Goal: Task Accomplishment & Management: Manage account settings

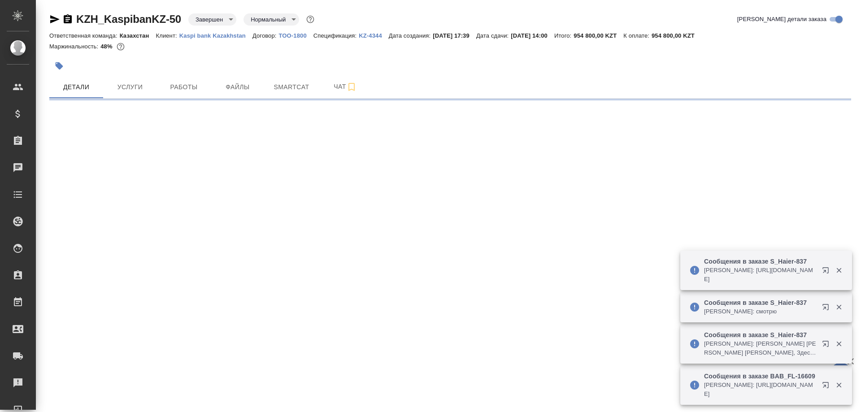
select select "RU"
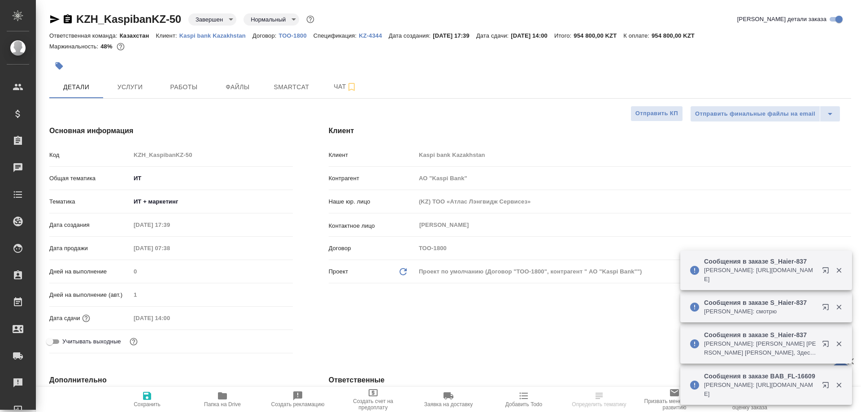
type textarea "x"
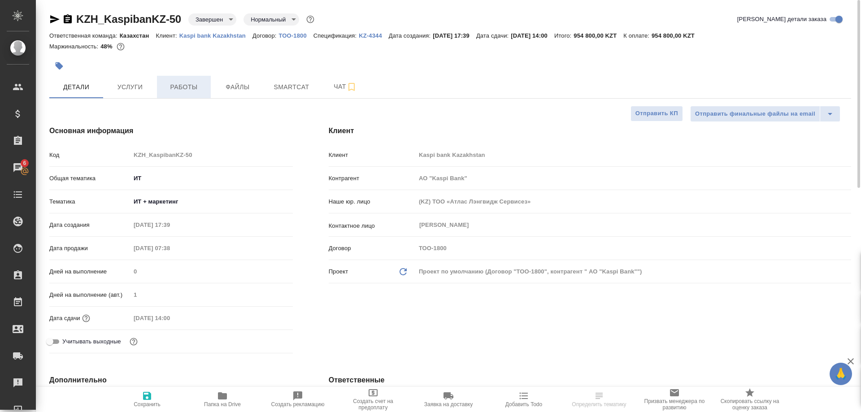
click at [176, 83] on span "Работы" at bounding box center [183, 87] width 43 height 11
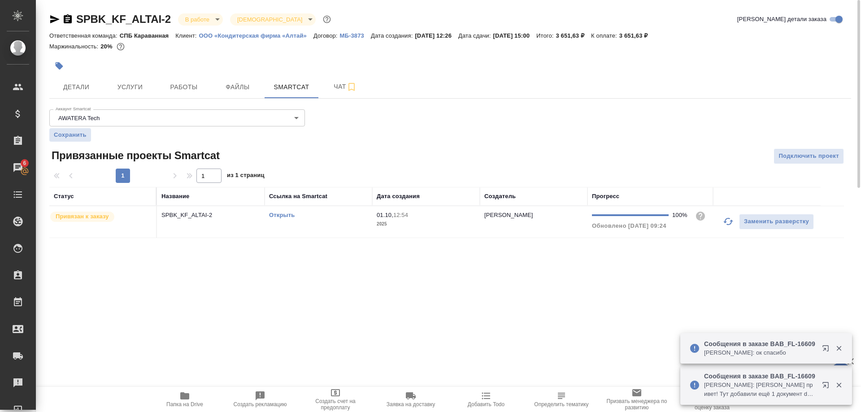
click at [281, 214] on link "Открыть" at bounding box center [282, 215] width 26 height 7
click at [85, 92] on span "Детали" at bounding box center [76, 87] width 43 height 11
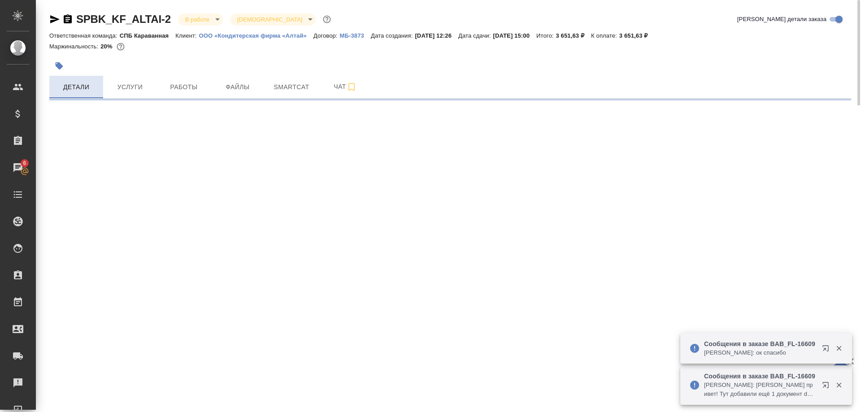
select select "RU"
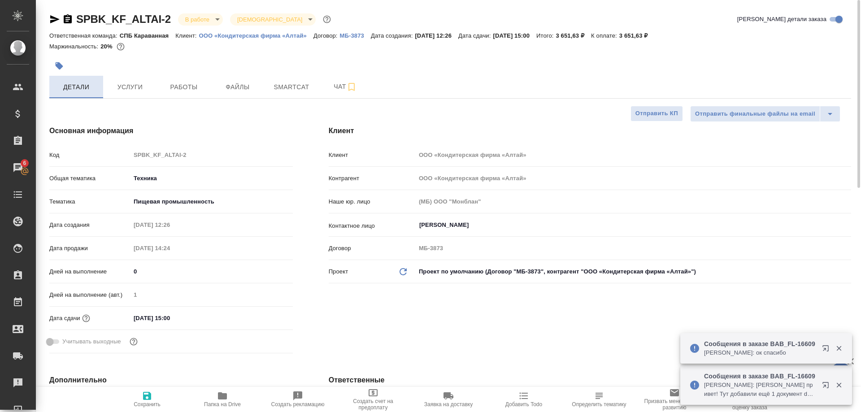
type textarea "x"
type input "[PERSON_NAME]"
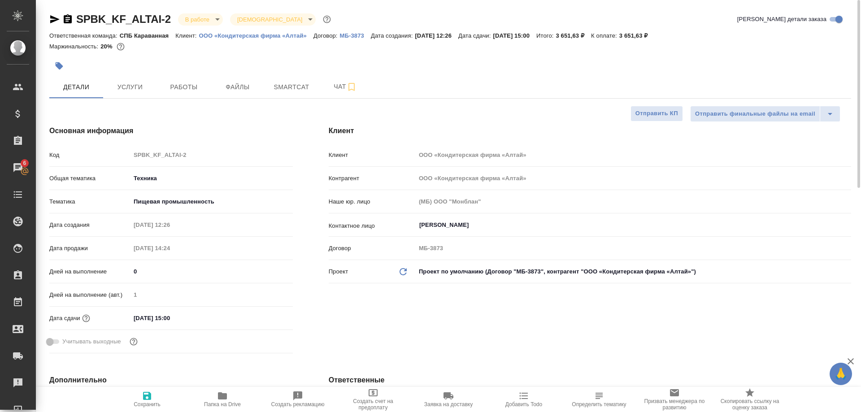
type textarea "x"
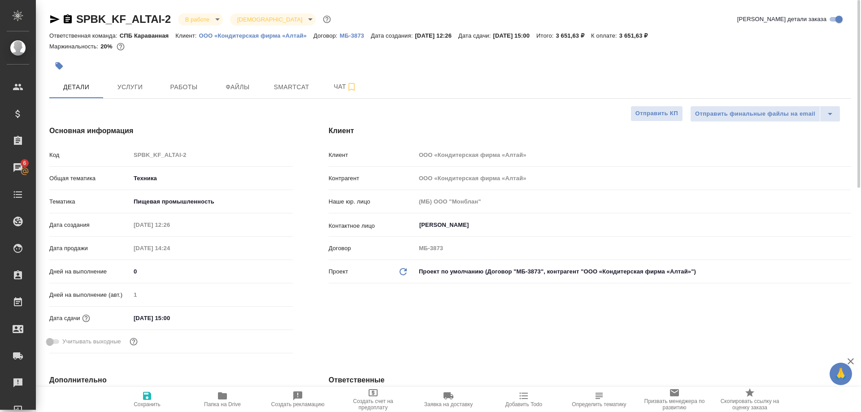
type textarea "x"
click at [222, 410] on button "Папка на Drive" at bounding box center [222, 399] width 75 height 25
type textarea "x"
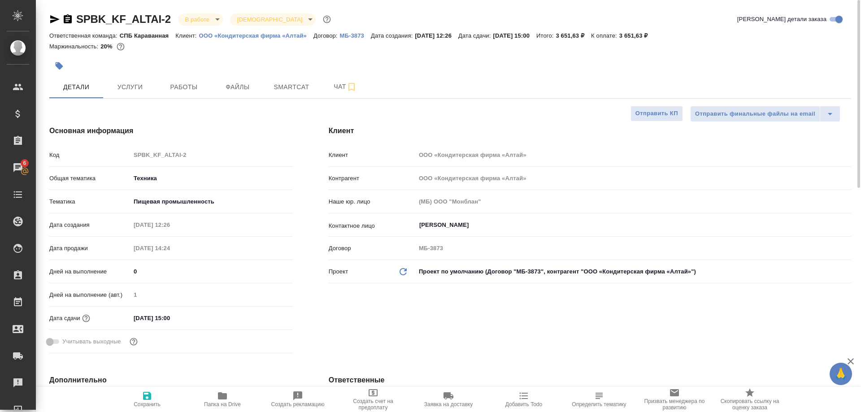
type textarea "x"
click at [188, 90] on span "Работы" at bounding box center [183, 87] width 43 height 11
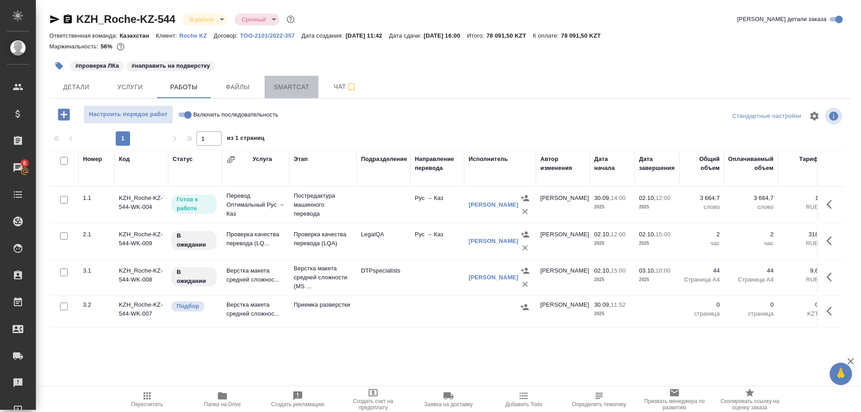
click at [284, 89] on span "Smartcat" at bounding box center [291, 87] width 43 height 11
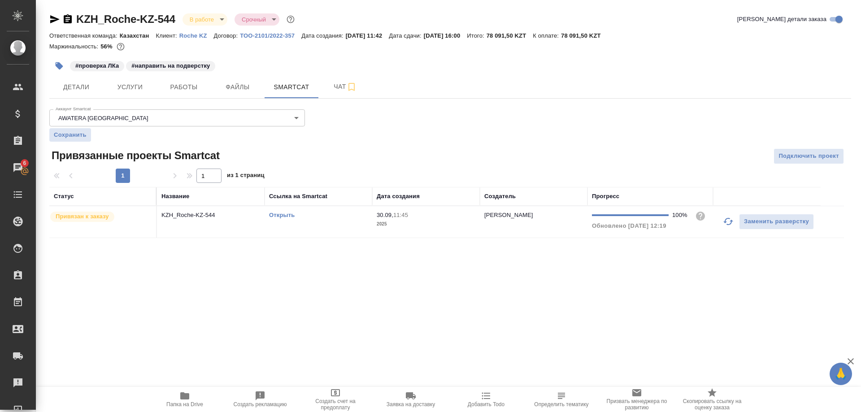
click at [276, 213] on link "Открыть" at bounding box center [282, 215] width 26 height 7
click at [279, 216] on link "Открыть" at bounding box center [282, 215] width 26 height 7
